Goal: Transaction & Acquisition: Purchase product/service

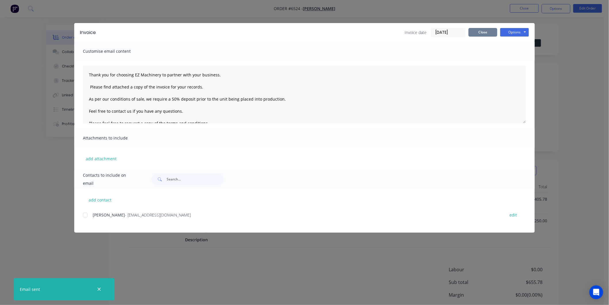
click at [486, 32] on button "Close" at bounding box center [483, 32] width 29 height 9
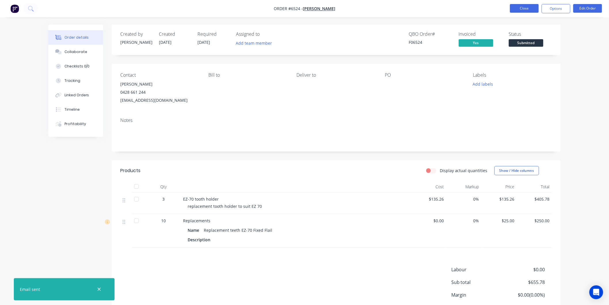
click at [524, 7] on button "Close" at bounding box center [524, 8] width 29 height 9
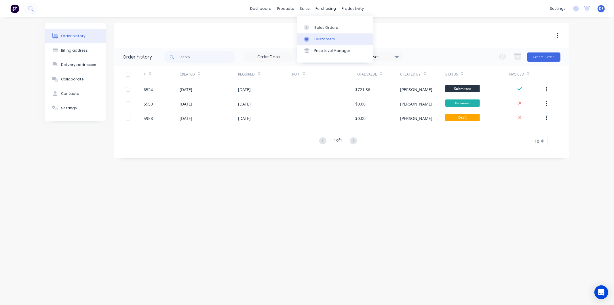
click at [323, 39] on div "Customers" at bounding box center [324, 39] width 21 height 5
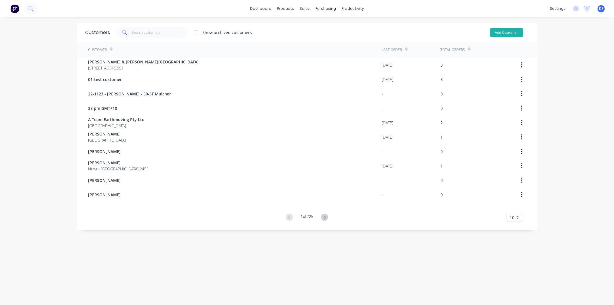
click at [504, 31] on button "Add Customer" at bounding box center [506, 32] width 33 height 9
select select "AU"
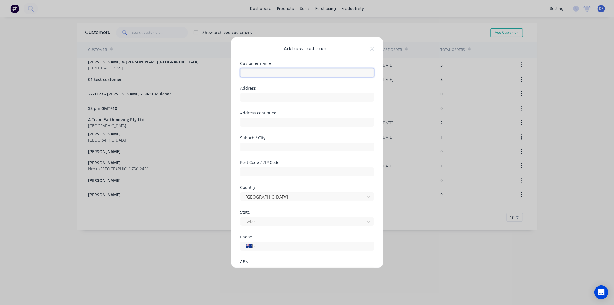
click at [257, 73] on input "text" at bounding box center [307, 72] width 134 height 9
paste input "[PERSON_NAME]"
type input "[PERSON_NAME]"
click at [263, 249] on div "International [GEOGRAPHIC_DATA] [GEOGRAPHIC_DATA] [GEOGRAPHIC_DATA] [GEOGRAPHIC…" at bounding box center [307, 250] width 134 height 9
paste input "0418 956 633"
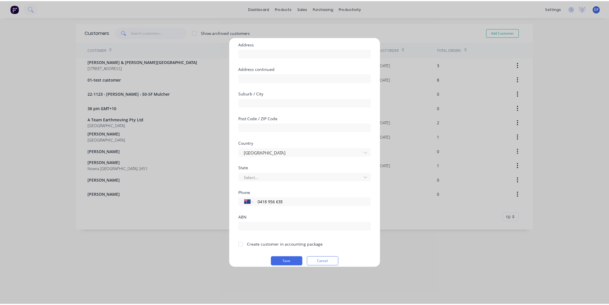
scroll to position [50, 0]
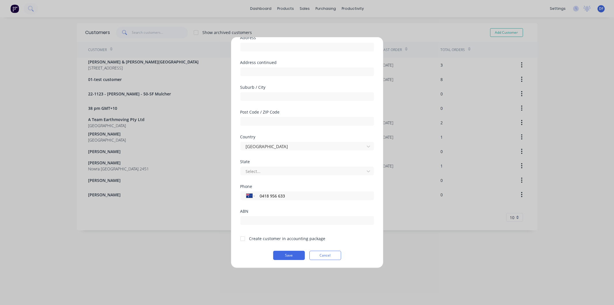
type input "0418 956 633"
click at [243, 238] on div at bounding box center [243, 239] width 12 height 12
click at [289, 257] on button "Save" at bounding box center [289, 254] width 32 height 9
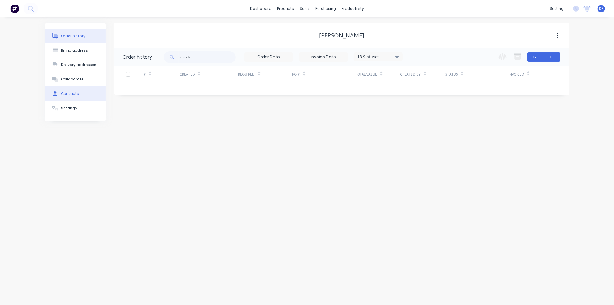
click at [64, 92] on div "Contacts" at bounding box center [70, 93] width 18 height 5
click at [560, 51] on div "Add contact" at bounding box center [356, 56] width 425 height 18
click at [556, 55] on button "Add contact" at bounding box center [551, 56] width 26 height 9
select select "AU"
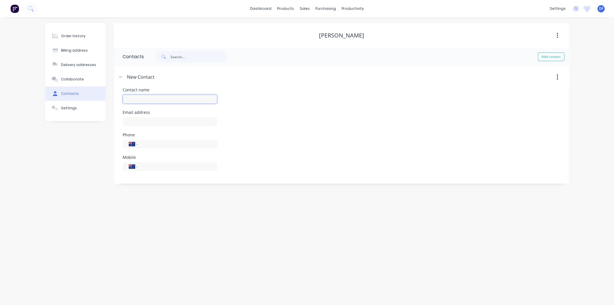
click at [135, 97] on input "text" at bounding box center [170, 99] width 94 height 9
click at [150, 166] on div "International [GEOGRAPHIC_DATA] [GEOGRAPHIC_DATA] [GEOGRAPHIC_DATA] [GEOGRAPHIC…" at bounding box center [170, 170] width 94 height 9
paste input "0418 956 633"
type input "0418 956 633"
click at [140, 100] on input "text" at bounding box center [170, 99] width 94 height 9
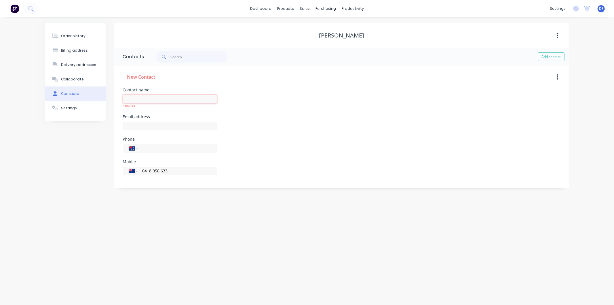
paste input "[PERSON_NAME]"
type input "[PERSON_NAME]"
select select "AU"
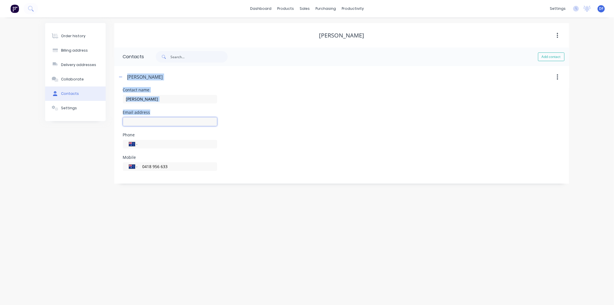
click at [144, 121] on input "text" at bounding box center [170, 121] width 94 height 9
paste input "[EMAIL_ADDRESS][DOMAIN_NAME]"
click at [215, 161] on div "Mobile International [GEOGRAPHIC_DATA] [GEOGRAPHIC_DATA] [GEOGRAPHIC_DATA] [GEO…" at bounding box center [170, 166] width 94 height 22
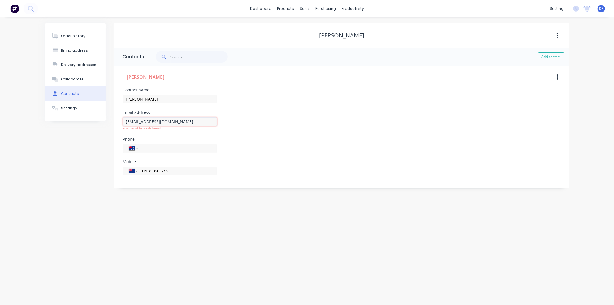
click at [182, 120] on input "[EMAIL_ADDRESS][DOMAIN_NAME]" at bounding box center [170, 121] width 94 height 9
type input "[EMAIL_ADDRESS][DOMAIN_NAME]"
click at [289, 151] on div "Phone International [GEOGRAPHIC_DATA] [GEOGRAPHIC_DATA] [GEOGRAPHIC_DATA] [GEOG…" at bounding box center [341, 148] width 437 height 22
click at [80, 35] on div "Order history" at bounding box center [73, 35] width 24 height 5
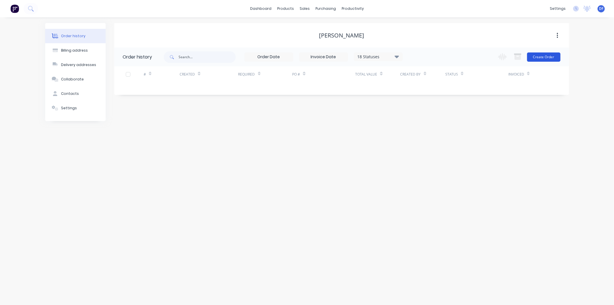
click at [544, 56] on button "Create Order" at bounding box center [543, 56] width 33 height 9
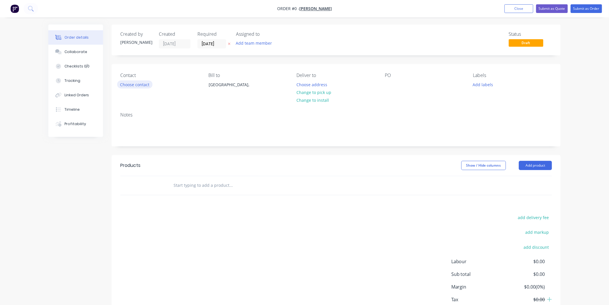
click at [144, 83] on button "Choose contact" at bounding box center [134, 84] width 35 height 8
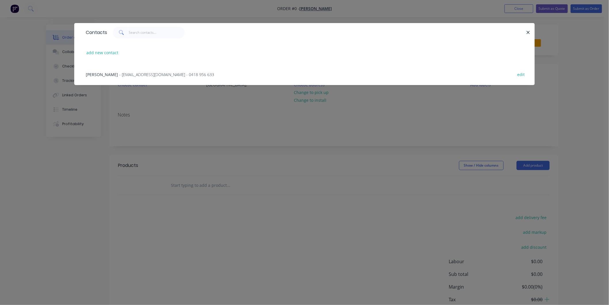
click at [157, 72] on span "- [EMAIL_ADDRESS][DOMAIN_NAME] - 0418 956 633" at bounding box center [166, 74] width 95 height 5
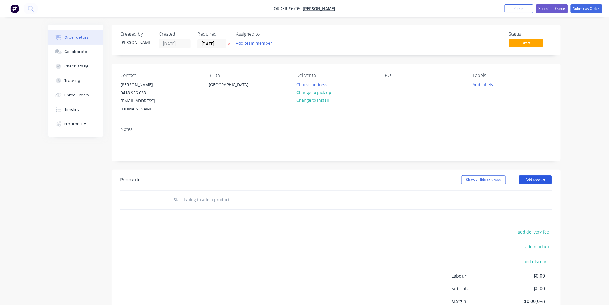
click at [532, 175] on button "Add product" at bounding box center [535, 179] width 33 height 9
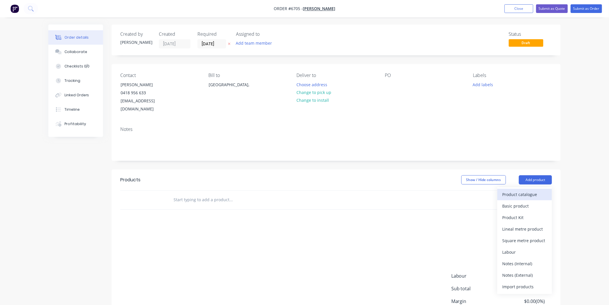
click at [518, 190] on div "Product catalogue" at bounding box center [525, 194] width 44 height 8
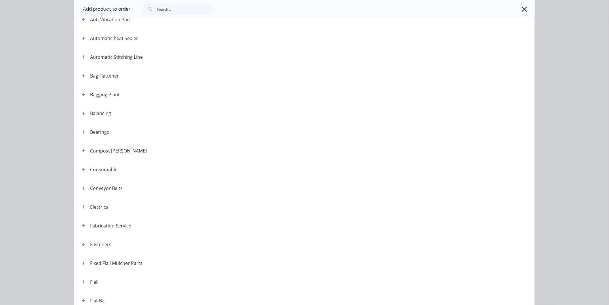
scroll to position [160, 0]
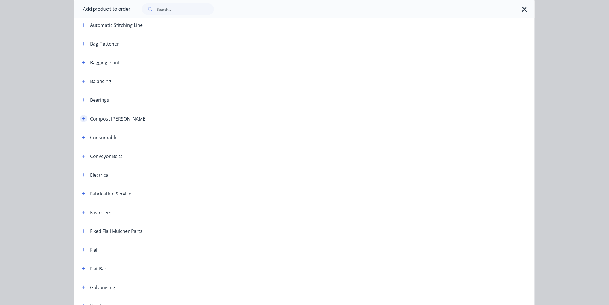
click at [83, 118] on button "button" at bounding box center [83, 118] width 7 height 7
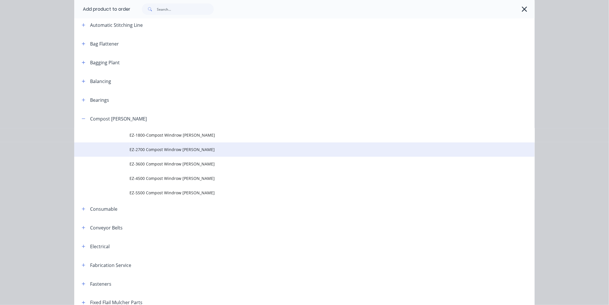
click at [163, 147] on span "EZ-2700 Compost Windrow [PERSON_NAME]" at bounding box center [292, 149] width 324 height 6
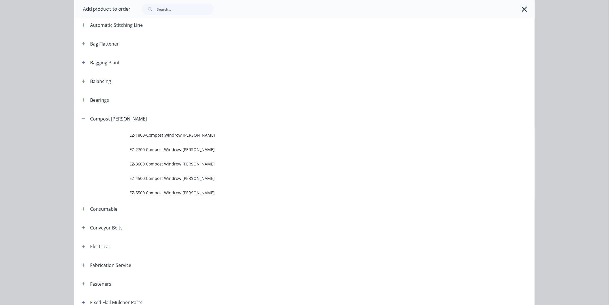
scroll to position [0, 0]
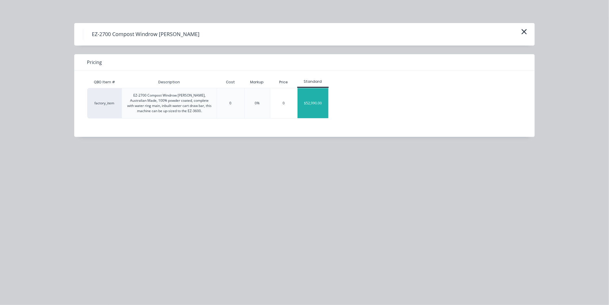
click at [317, 103] on div "$52,990.00" at bounding box center [313, 103] width 31 height 30
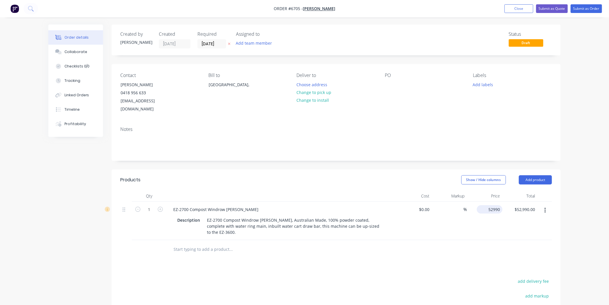
click at [486, 205] on div "52990 $52,990.00" at bounding box center [490, 209] width 26 height 8
click at [492, 205] on input "52990" at bounding box center [495, 209] width 14 height 8
click at [493, 205] on input "52990" at bounding box center [495, 209] width 14 height 8
type input "$52,990.00"
click at [548, 205] on button "button" at bounding box center [546, 210] width 14 height 10
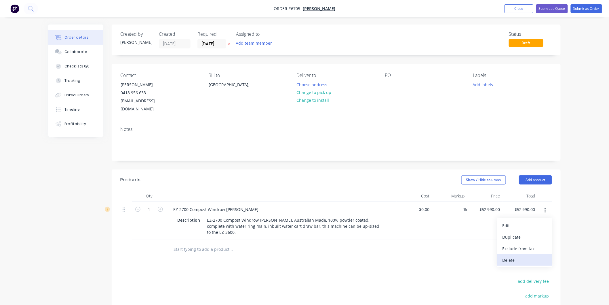
click at [511, 256] on div "Delete" at bounding box center [525, 260] width 44 height 8
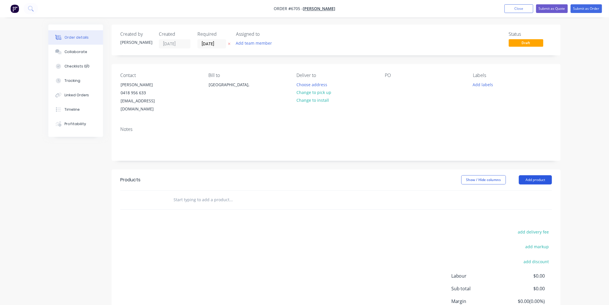
click at [533, 175] on button "Add product" at bounding box center [535, 179] width 33 height 9
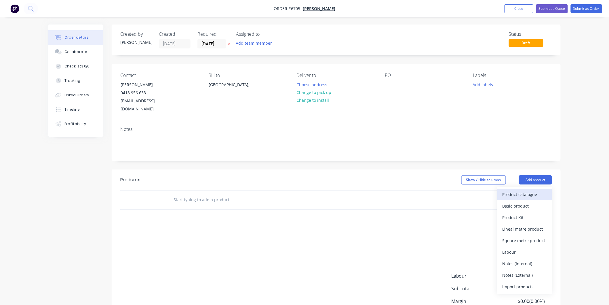
click at [517, 190] on div "Product catalogue" at bounding box center [525, 194] width 44 height 8
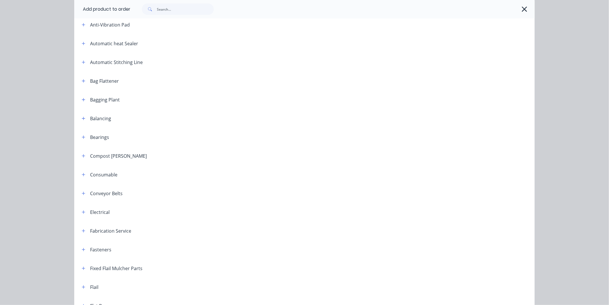
scroll to position [128, 0]
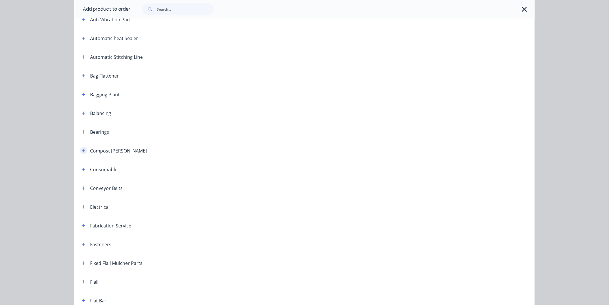
click at [82, 150] on icon "button" at bounding box center [83, 151] width 3 height 4
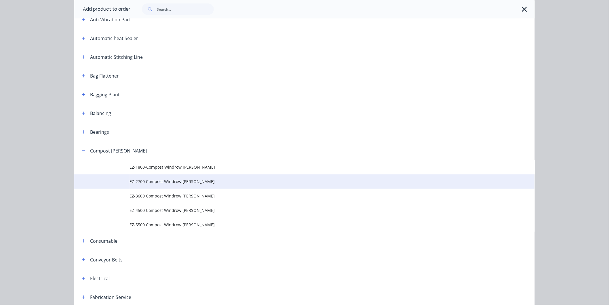
click at [167, 182] on span "EZ-2700 Compost Windrow [PERSON_NAME]" at bounding box center [292, 181] width 324 height 6
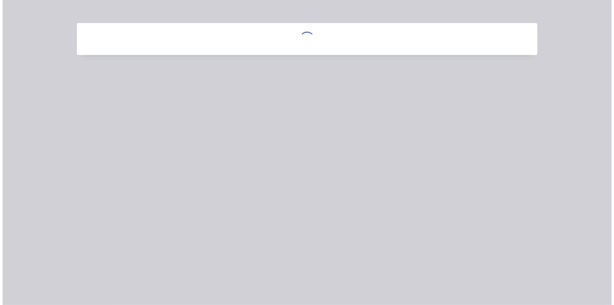
scroll to position [0, 0]
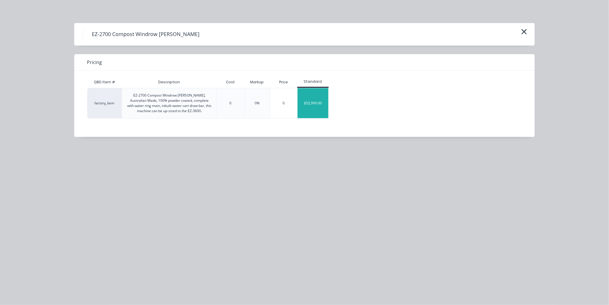
click at [315, 102] on div "$52,990.00" at bounding box center [313, 103] width 31 height 30
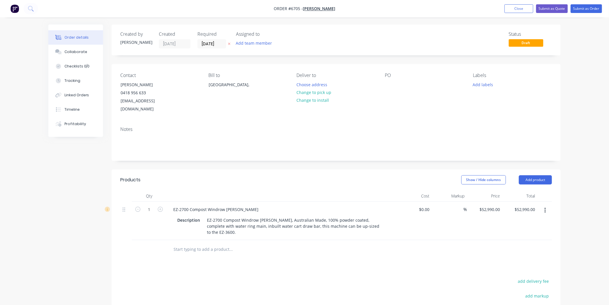
click at [547, 205] on button "button" at bounding box center [546, 210] width 14 height 10
click at [510, 256] on div "Delete" at bounding box center [525, 260] width 44 height 8
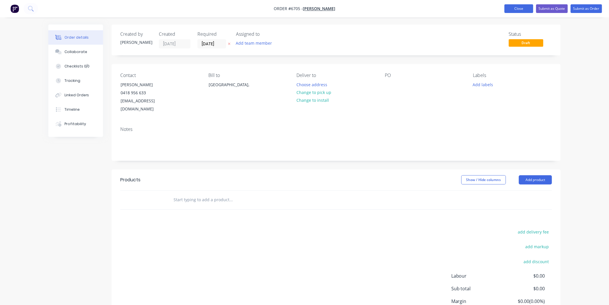
click at [518, 11] on button "Close" at bounding box center [519, 8] width 29 height 9
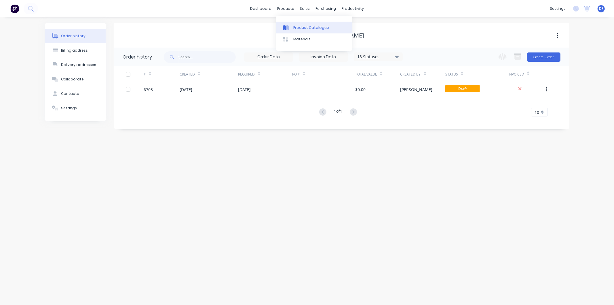
click at [300, 26] on div "Product Catalogue" at bounding box center [311, 27] width 36 height 5
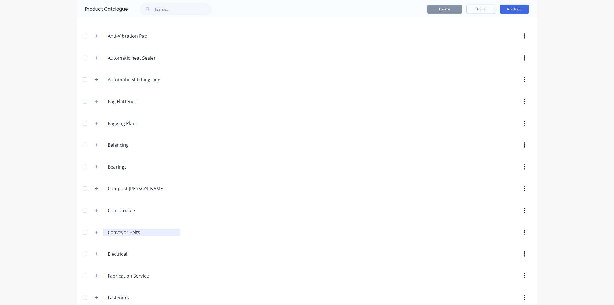
scroll to position [160, 0]
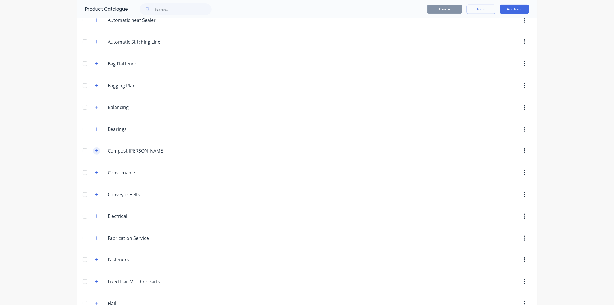
click at [95, 150] on icon "button" at bounding box center [96, 150] width 3 height 3
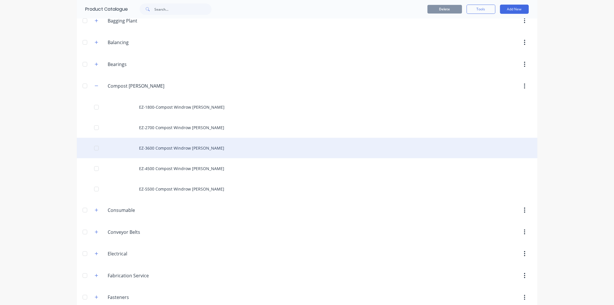
scroll to position [256, 0]
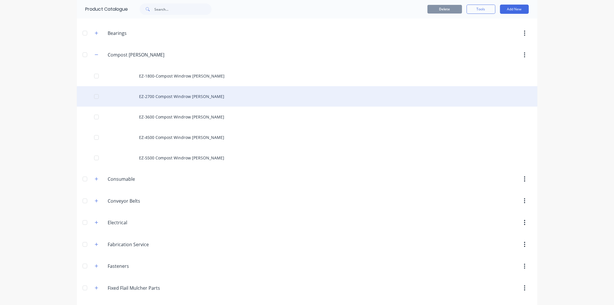
click at [165, 97] on div "EZ-2700 Compost Windrow [PERSON_NAME]" at bounding box center [307, 96] width 461 height 20
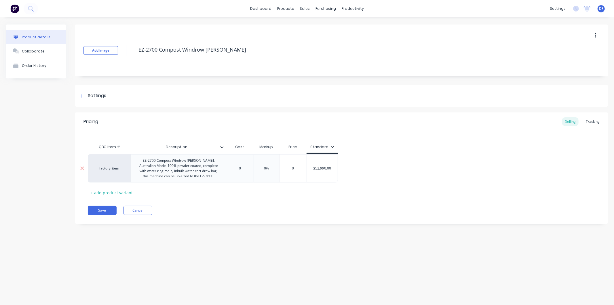
click at [319, 168] on input "$52,990.00" at bounding box center [322, 168] width 31 height 5
type input "$57,990.00"
click at [319, 215] on div "Pricing Selling Tracking QBO Item # Description Cost Markup Price Standard fact…" at bounding box center [341, 167] width 533 height 111
click at [106, 210] on button "Save" at bounding box center [102, 210] width 29 height 9
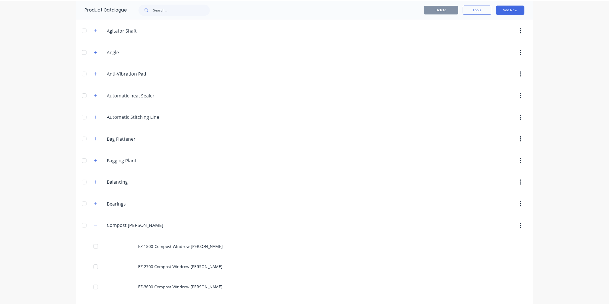
scroll to position [128, 0]
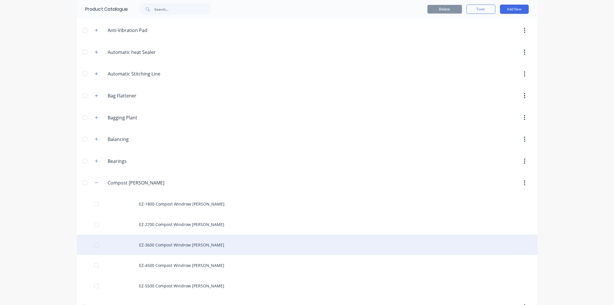
click at [172, 246] on div "EZ-3600 Compost Windrow [PERSON_NAME]" at bounding box center [307, 244] width 461 height 20
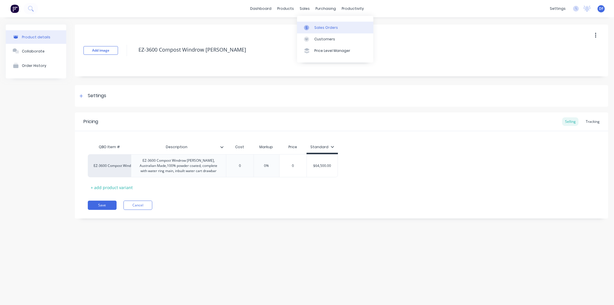
click at [320, 26] on div "Sales Orders" at bounding box center [326, 27] width 24 height 5
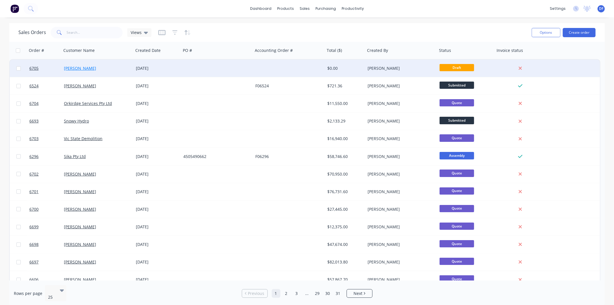
click at [88, 66] on link "[PERSON_NAME]" at bounding box center [80, 67] width 32 height 5
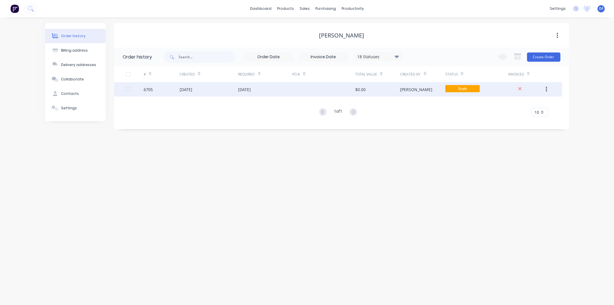
click at [275, 88] on div "[DATE]" at bounding box center [265, 89] width 54 height 14
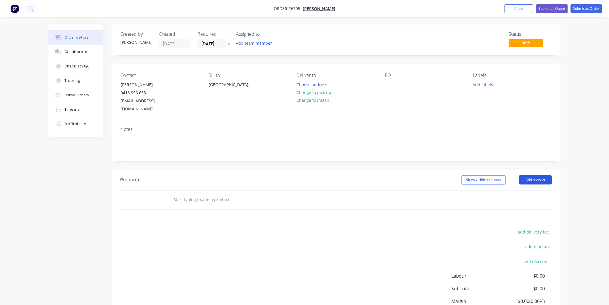
click at [536, 175] on button "Add product" at bounding box center [535, 179] width 33 height 9
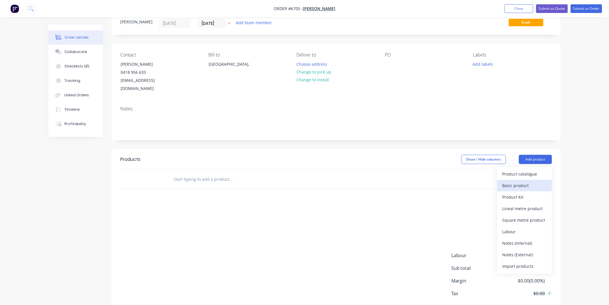
scroll to position [32, 0]
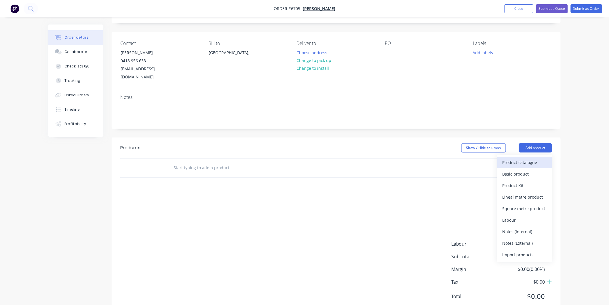
click at [517, 158] on div "Product catalogue" at bounding box center [525, 162] width 44 height 8
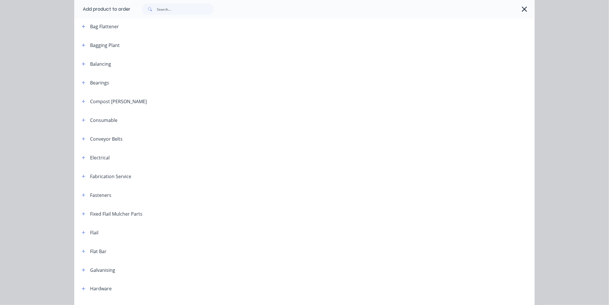
scroll to position [192, 0]
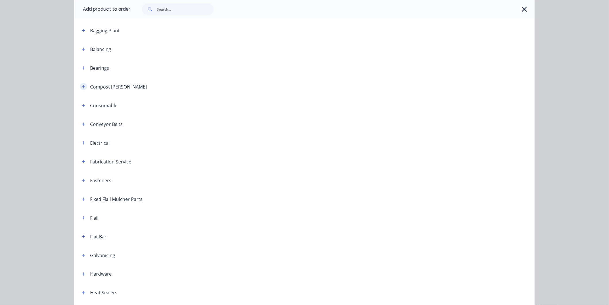
click at [82, 87] on icon "button" at bounding box center [83, 87] width 3 height 4
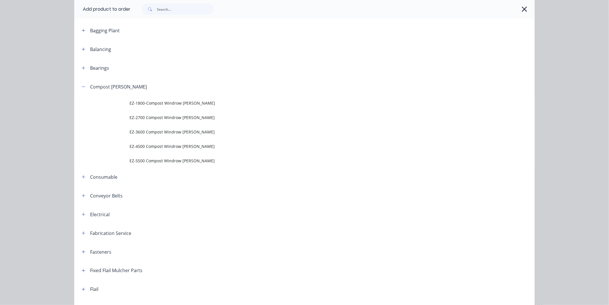
click at [172, 115] on span "EZ-2700 Compost Windrow [PERSON_NAME]" at bounding box center [292, 117] width 324 height 6
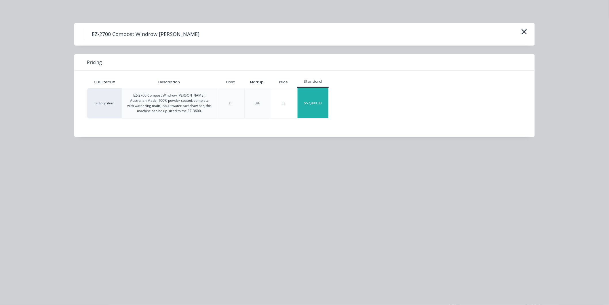
click at [310, 102] on div "$57,990.00" at bounding box center [313, 103] width 31 height 30
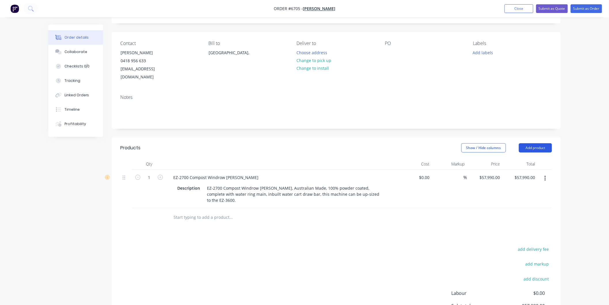
click at [540, 143] on button "Add product" at bounding box center [535, 147] width 33 height 9
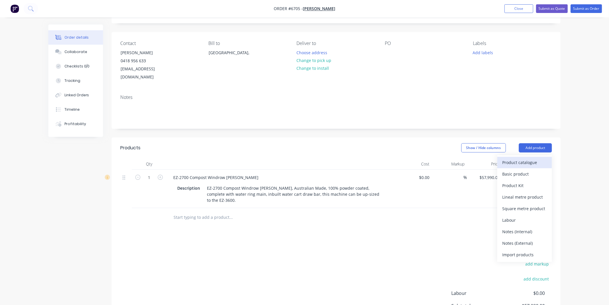
click at [510, 158] on div "Product catalogue" at bounding box center [525, 162] width 44 height 8
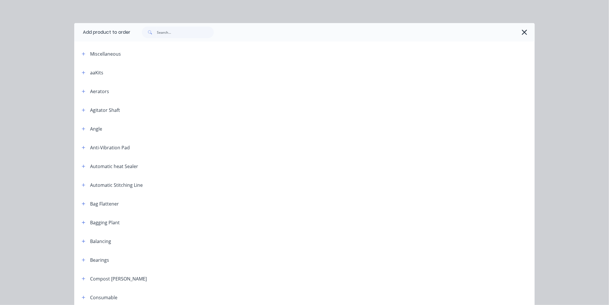
click at [522, 32] on icon "button" at bounding box center [525, 32] width 6 height 8
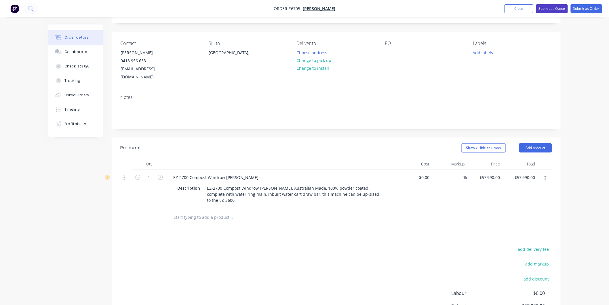
click at [555, 7] on button "Submit as Quote" at bounding box center [552, 8] width 32 height 9
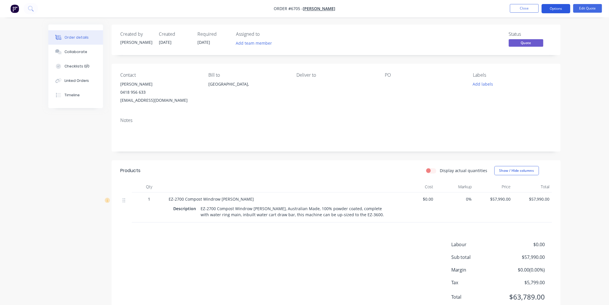
click at [557, 7] on button "Options" at bounding box center [556, 8] width 29 height 9
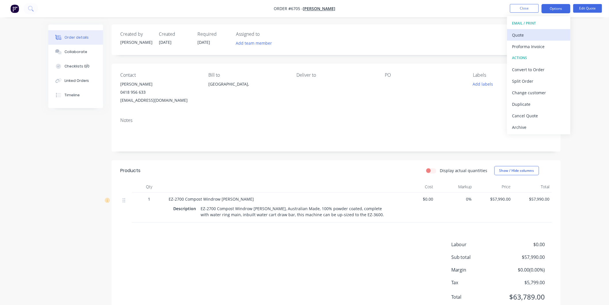
click at [523, 37] on div "Quote" at bounding box center [538, 35] width 53 height 8
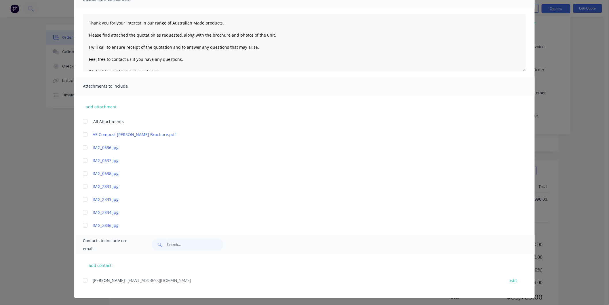
scroll to position [53, 0]
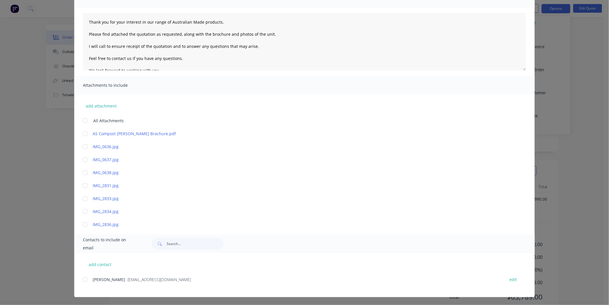
click at [85, 120] on div at bounding box center [85, 121] width 12 height 12
click at [81, 277] on div at bounding box center [85, 279] width 12 height 12
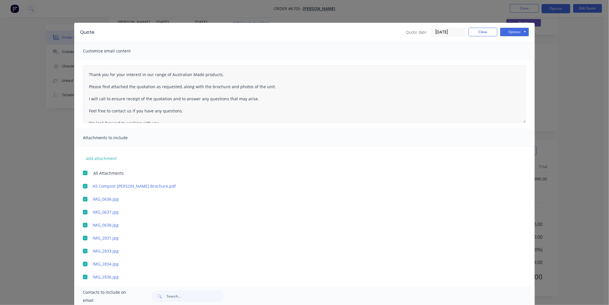
scroll to position [0, 0]
click at [85, 72] on textarea "Thank you for your interest in our range of Australian Made products. Please fi…" at bounding box center [304, 95] width 443 height 58
click at [86, 71] on textarea "Thank you for your interest in our range of Australian Made products. Please fi…" at bounding box center [304, 95] width 443 height 58
type textarea "[PERSON_NAME] Thank you for your interest in our range of Australian Made produ…"
click at [514, 29] on button "Options" at bounding box center [514, 32] width 29 height 9
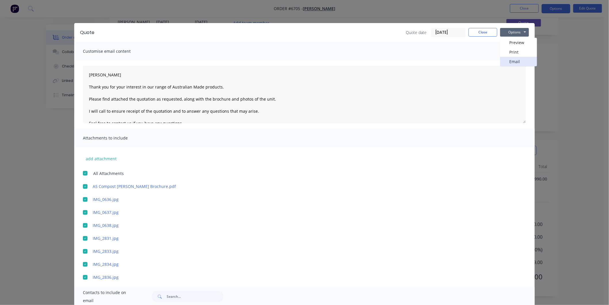
click at [512, 61] on button "Email" at bounding box center [518, 61] width 37 height 9
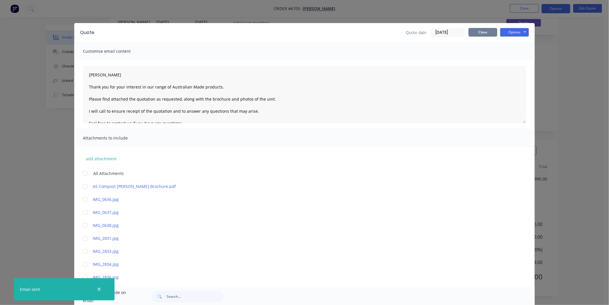
click at [482, 30] on button "Close" at bounding box center [483, 32] width 29 height 9
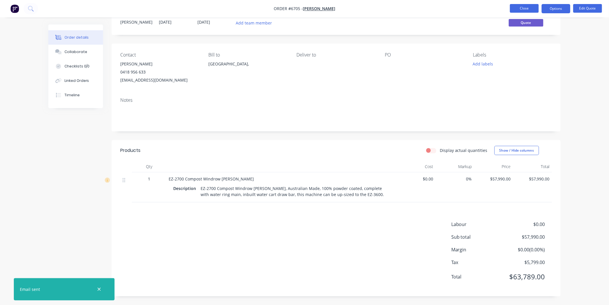
click at [525, 7] on button "Close" at bounding box center [524, 8] width 29 height 9
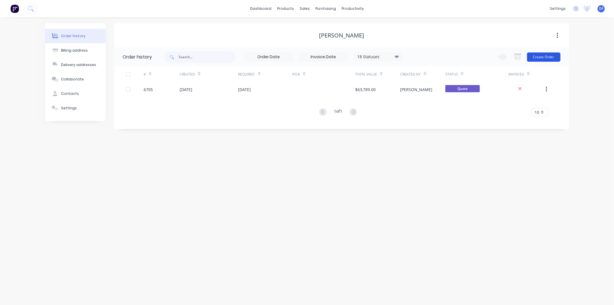
click at [545, 55] on button "Create Order" at bounding box center [543, 56] width 33 height 9
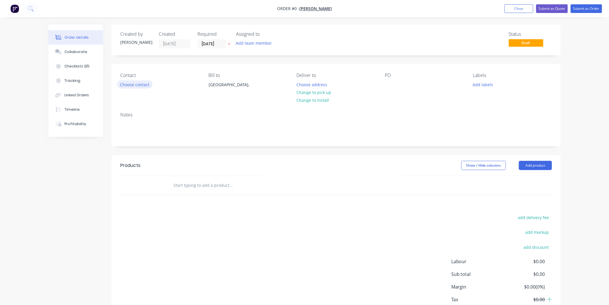
click at [144, 87] on button "Choose contact" at bounding box center [134, 84] width 35 height 8
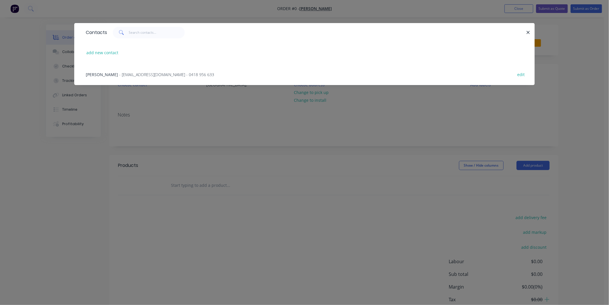
click at [142, 74] on span "- [EMAIL_ADDRESS][DOMAIN_NAME] - 0418 956 633" at bounding box center [166, 74] width 95 height 5
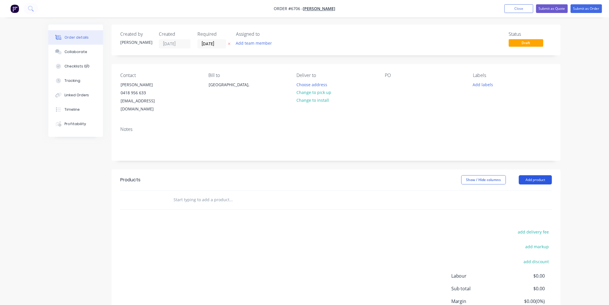
click at [534, 175] on button "Add product" at bounding box center [535, 179] width 33 height 9
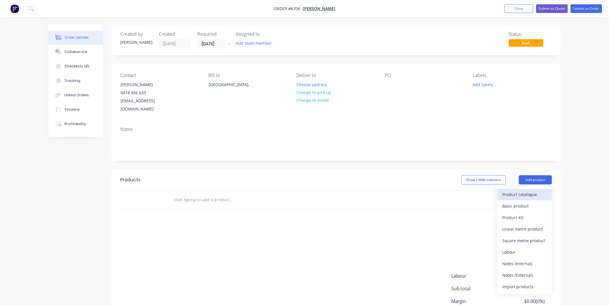
click at [523, 190] on div "Product catalogue" at bounding box center [525, 194] width 44 height 8
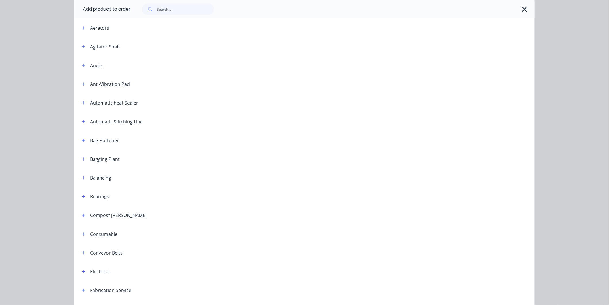
scroll to position [64, 0]
click at [83, 214] on icon "button" at bounding box center [83, 214] width 3 height 4
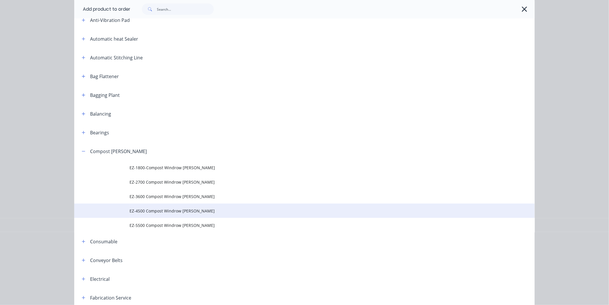
scroll to position [128, 0]
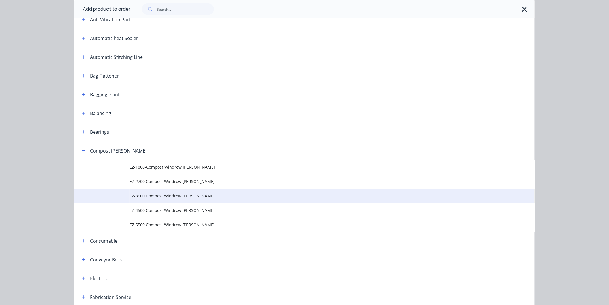
click at [155, 196] on span "EZ-3600 Compost Windrow [PERSON_NAME]" at bounding box center [292, 196] width 324 height 6
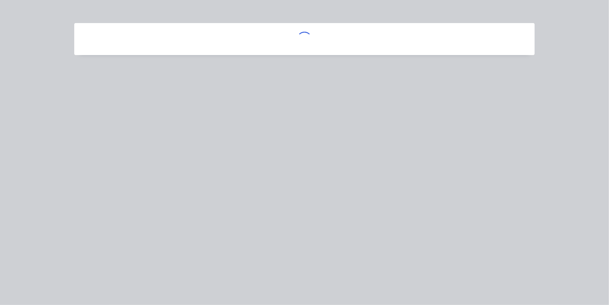
scroll to position [0, 0]
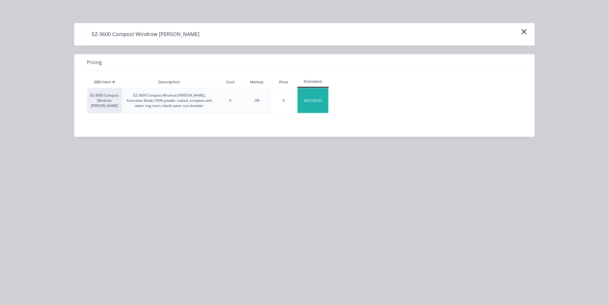
click at [320, 99] on div "$64,500.00" at bounding box center [313, 100] width 31 height 25
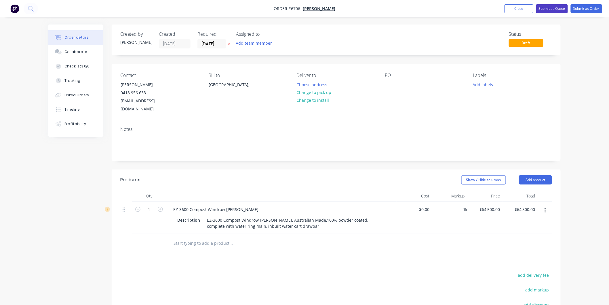
click at [551, 7] on button "Submit as Quote" at bounding box center [552, 8] width 32 height 9
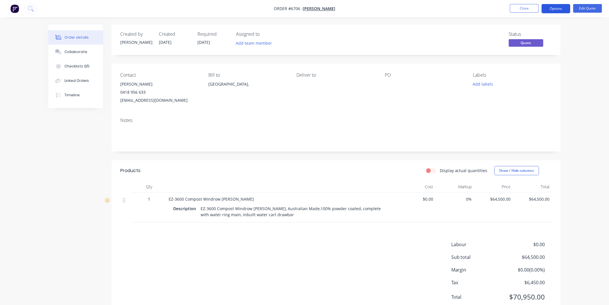
click at [549, 9] on button "Options" at bounding box center [556, 8] width 29 height 9
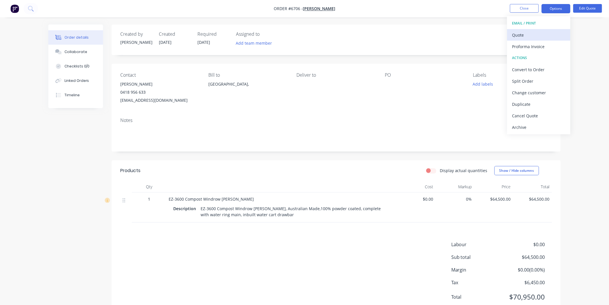
click at [525, 32] on div "Quote" at bounding box center [538, 35] width 53 height 8
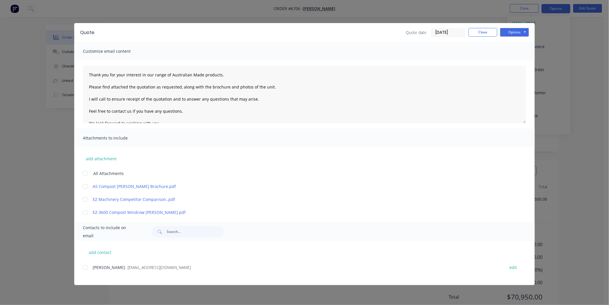
click at [84, 173] on div at bounding box center [85, 173] width 12 height 12
click at [87, 267] on div at bounding box center [85, 267] width 12 height 12
click at [90, 72] on textarea "Thank you for your interest in our range of Australian Made products. Please fi…" at bounding box center [304, 95] width 443 height 58
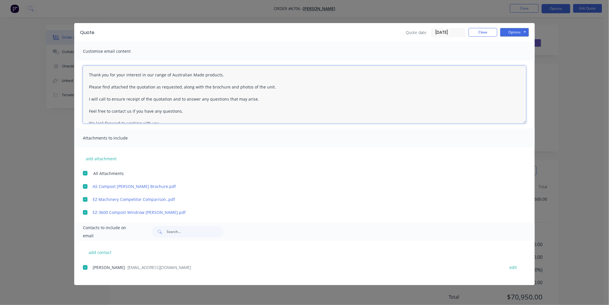
click at [85, 71] on textarea "Thank you for your interest in our range of Australian Made products. Please fi…" at bounding box center [304, 95] width 443 height 58
click at [93, 75] on textarea "Thank you for your interest in our range of Australian Made products. Please fi…" at bounding box center [304, 95] width 443 height 58
type textarea "[PERSON_NAME] Thank you for your interest in our range of Australian Made produ…"
click at [515, 31] on button "Options" at bounding box center [514, 32] width 29 height 9
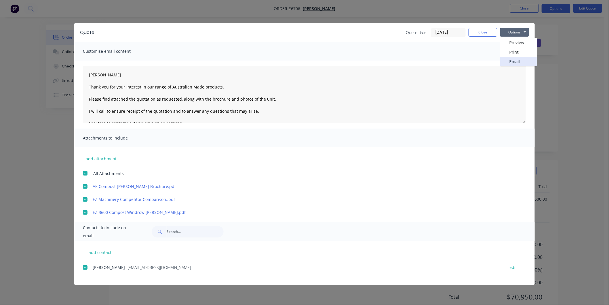
click at [518, 60] on button "Email" at bounding box center [518, 61] width 37 height 9
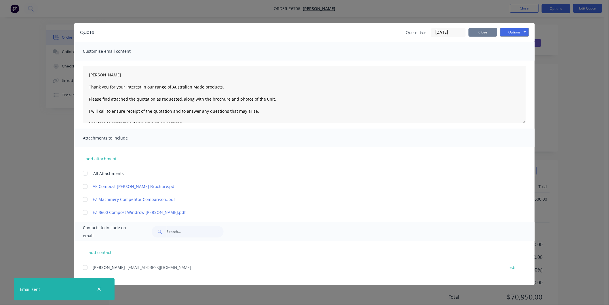
click at [481, 31] on button "Close" at bounding box center [483, 32] width 29 height 9
